Goal: Information Seeking & Learning: Check status

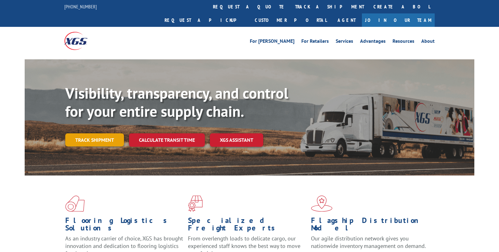
click at [98, 133] on link "Track shipment" at bounding box center [94, 139] width 59 height 13
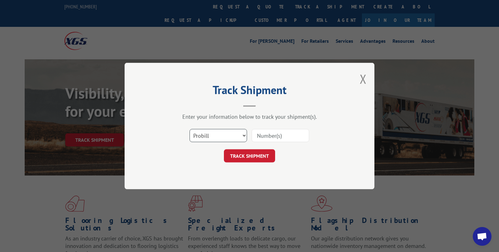
click at [242, 137] on select "Select category... Probill BOL PO" at bounding box center [218, 135] width 57 height 13
select select "po"
click at [190, 129] on select "Select category... Probill BOL PO" at bounding box center [218, 135] width 57 height 13
click at [258, 135] on input at bounding box center [280, 135] width 57 height 13
click at [286, 135] on input at bounding box center [280, 135] width 57 height 13
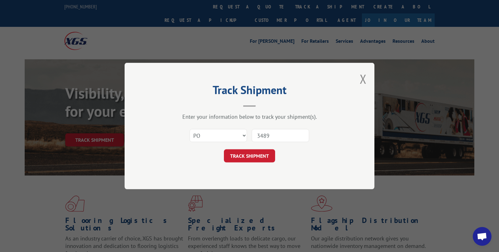
type input "34893"
click button "TRACK SHIPMENT" at bounding box center [249, 155] width 51 height 13
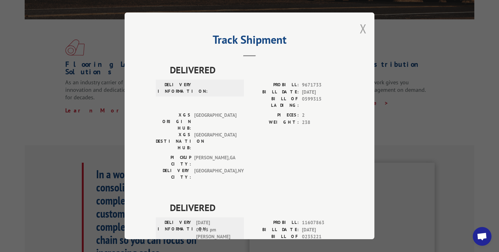
click at [360, 29] on button "Close modal" at bounding box center [363, 28] width 7 height 17
